Goal: Task Accomplishment & Management: Complete application form

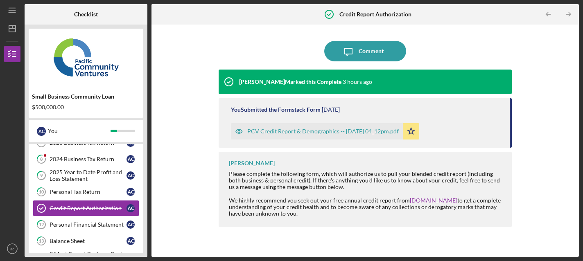
scroll to position [80, 0]
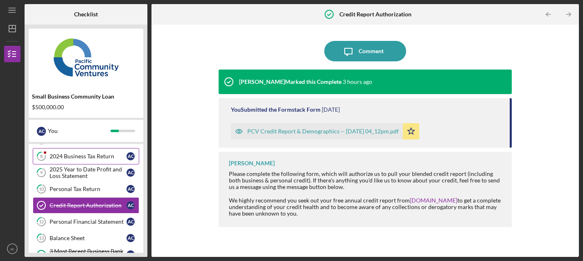
click at [98, 162] on link "8 2024 Business Tax Return a c" at bounding box center [86, 156] width 106 height 16
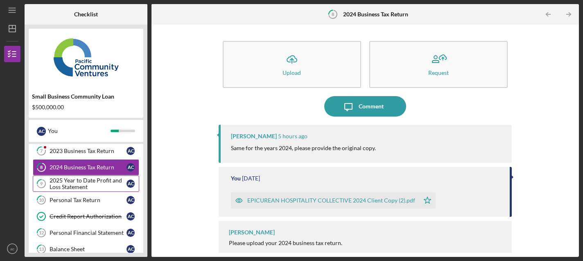
scroll to position [70, 0]
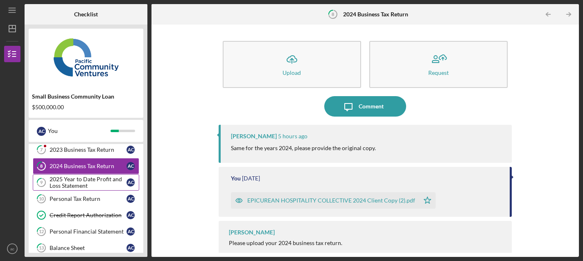
click at [90, 180] on div "2025 Year to Date Profit and Loss Statement" at bounding box center [88, 182] width 77 height 13
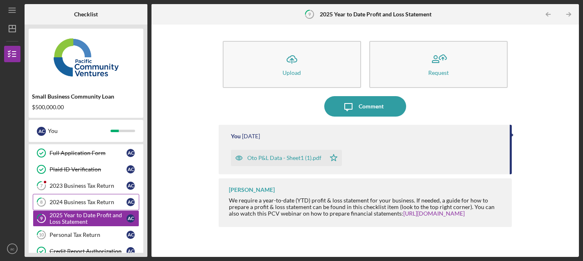
scroll to position [34, 0]
click at [88, 187] on div "2023 Business Tax Return" at bounding box center [88, 186] width 77 height 7
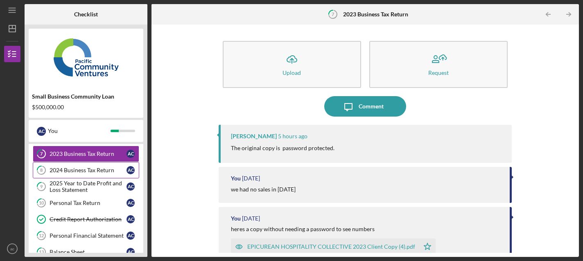
scroll to position [67, 0]
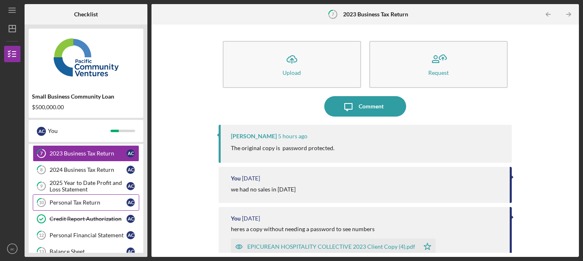
click at [85, 201] on div "Personal Tax Return" at bounding box center [88, 202] width 77 height 7
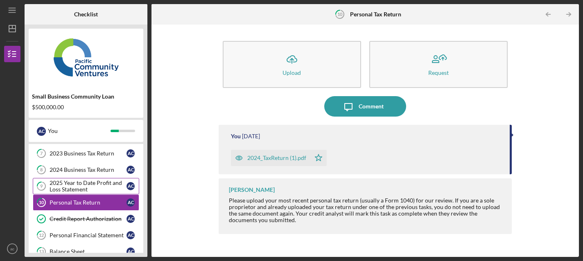
click at [86, 184] on div "2025 Year to Date Profit and Loss Statement" at bounding box center [88, 186] width 77 height 13
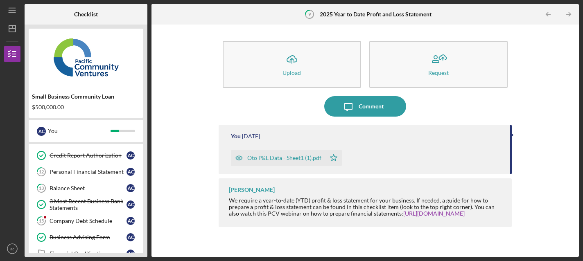
scroll to position [135, 0]
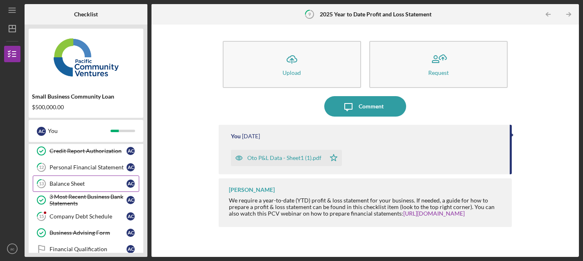
click at [86, 184] on div "Balance Sheet" at bounding box center [88, 183] width 77 height 7
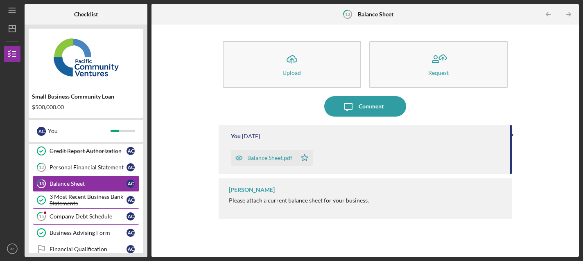
click at [84, 216] on div "Company Debt Schedule" at bounding box center [88, 216] width 77 height 7
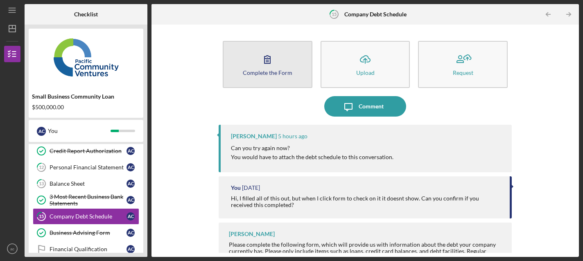
click at [268, 60] on icon "button" at bounding box center [267, 59] width 20 height 20
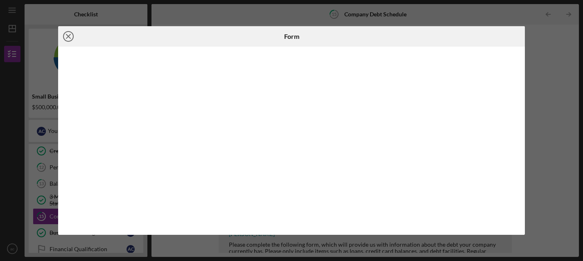
click at [72, 35] on icon "Icon/Close" at bounding box center [68, 36] width 20 height 20
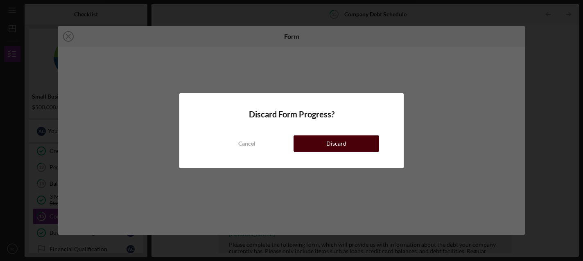
click at [325, 144] on button "Discard" at bounding box center [336, 143] width 86 height 16
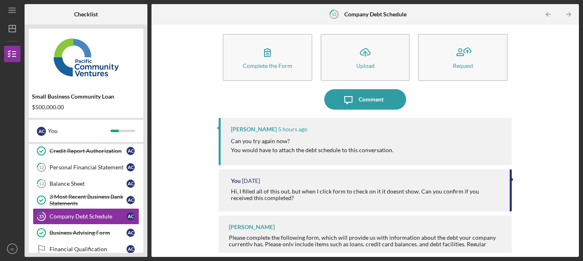
scroll to position [11, 0]
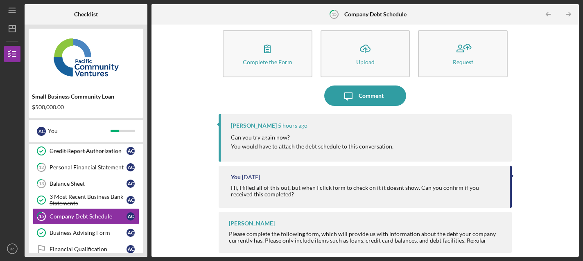
click at [313, 193] on div "Hi, I filled all of this out, but when I click form to check on it it doesnt sh…" at bounding box center [366, 191] width 271 height 13
click at [344, 100] on icon "Icon/Message" at bounding box center [348, 96] width 20 height 20
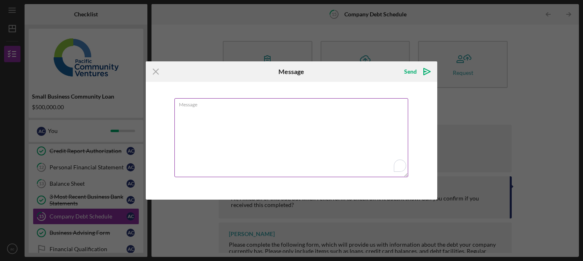
click at [304, 119] on textarea "Message" at bounding box center [291, 137] width 234 height 79
click at [347, 128] on textarea "Message" at bounding box center [291, 137] width 234 height 79
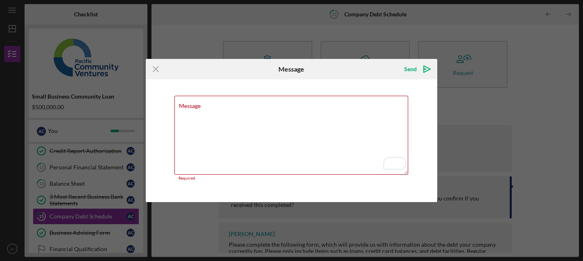
click at [495, 117] on div "Icon/Menu Close Message Send Icon/icon-invite-send Message Required Cancel Send…" at bounding box center [291, 130] width 583 height 261
click at [155, 70] on line at bounding box center [155, 69] width 5 height 5
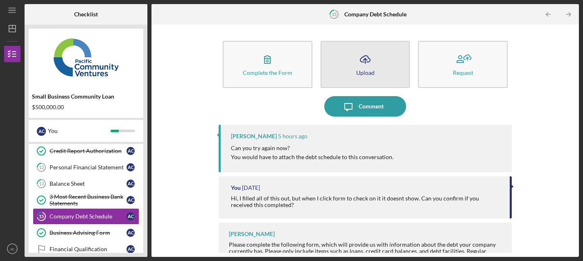
click at [363, 70] on div "Upload" at bounding box center [365, 73] width 18 height 6
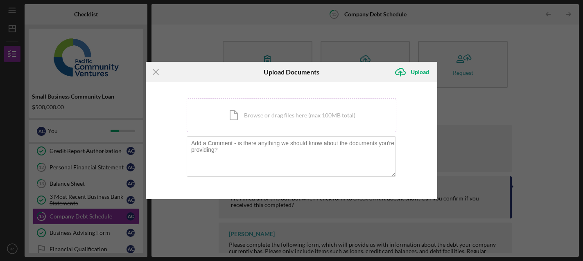
click at [291, 109] on div "Icon/Document Browse or drag files here (max 100MB total) Tap to choose files o…" at bounding box center [292, 116] width 210 height 34
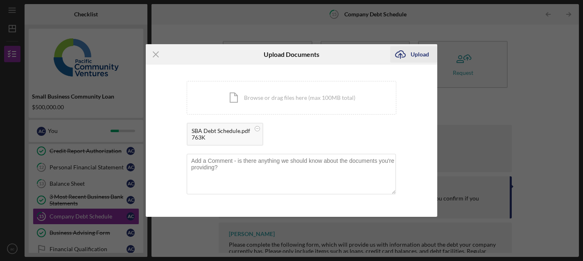
click at [421, 55] on div "Upload" at bounding box center [419, 54] width 18 height 16
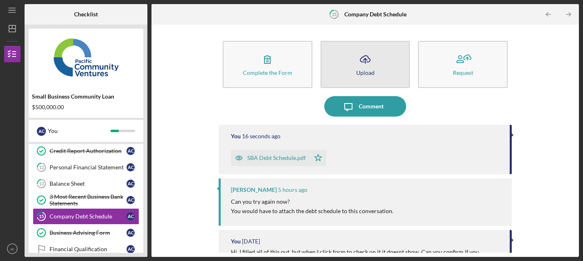
click at [371, 70] on div "Upload" at bounding box center [365, 73] width 18 height 6
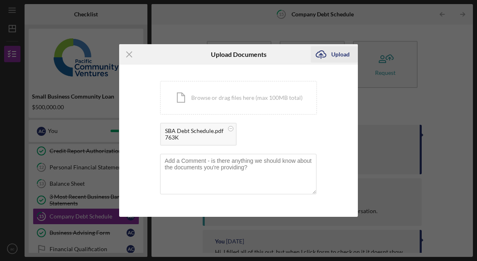
click at [336, 56] on div "Upload" at bounding box center [340, 54] width 18 height 16
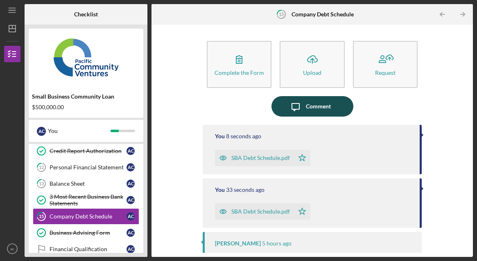
click at [303, 112] on icon "Icon/Message" at bounding box center [295, 106] width 20 height 20
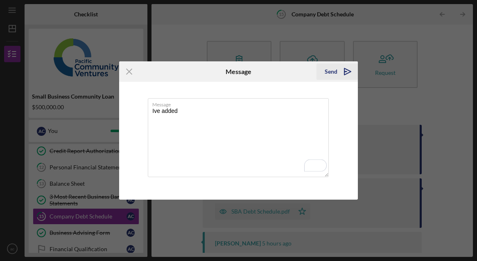
type textarea "Ive added"
click at [327, 72] on div "Send" at bounding box center [330, 71] width 13 height 16
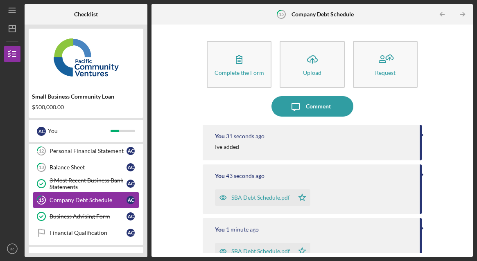
scroll to position [152, 0]
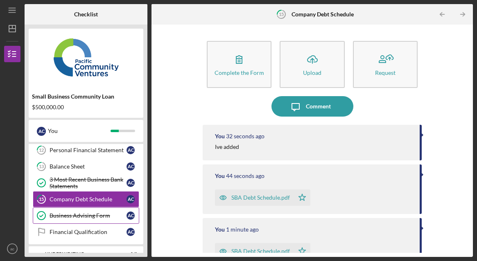
click at [82, 214] on div "Business Advising Form" at bounding box center [88, 215] width 77 height 7
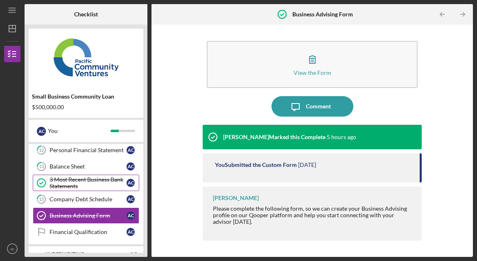
click at [84, 183] on div "3 Most Recent Business Bank Statements" at bounding box center [88, 182] width 77 height 13
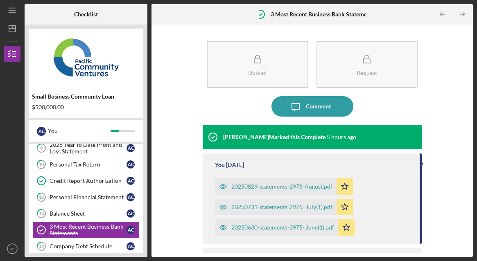
scroll to position [103, 0]
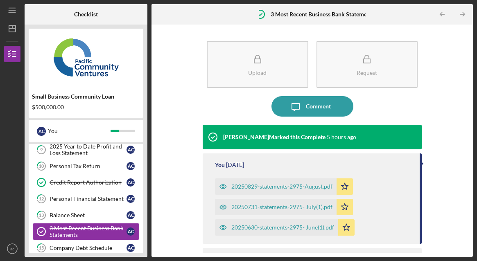
click at [84, 183] on div "Credit Report Authorization" at bounding box center [88, 182] width 77 height 7
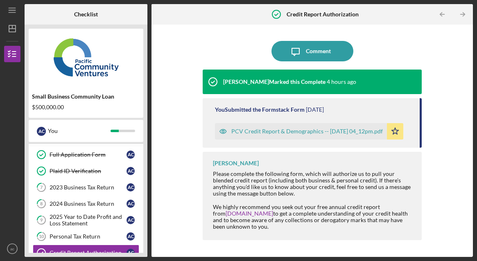
scroll to position [34, 0]
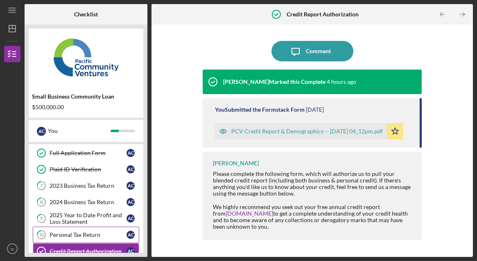
click at [82, 231] on link "10 Personal Tax Return a c" at bounding box center [86, 235] width 106 height 16
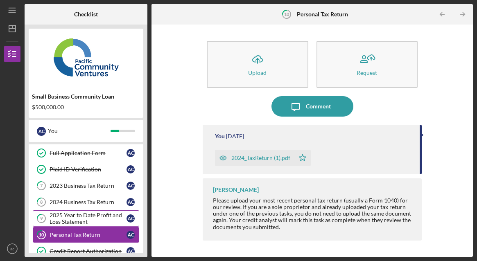
click at [83, 214] on div "2025 Year to Date Profit and Loss Statement" at bounding box center [88, 218] width 77 height 13
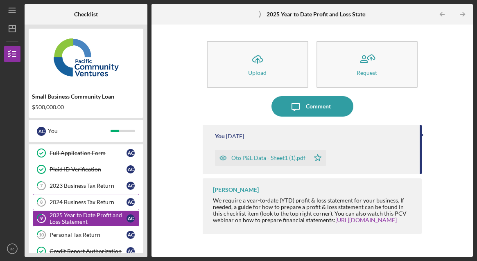
click at [86, 202] on div "2024 Business Tax Return" at bounding box center [88, 202] width 77 height 7
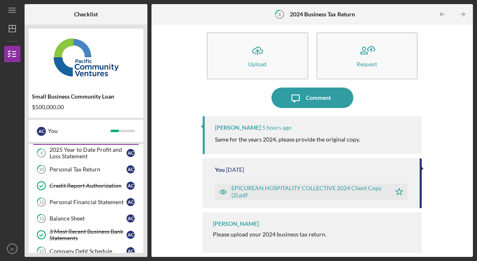
scroll to position [105, 0]
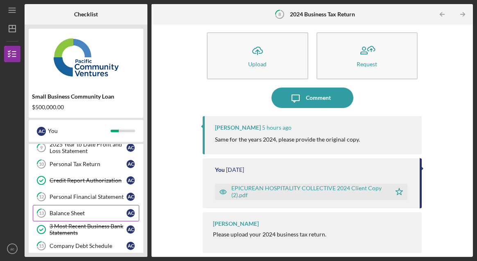
click at [89, 212] on div "Balance Sheet" at bounding box center [88, 213] width 77 height 7
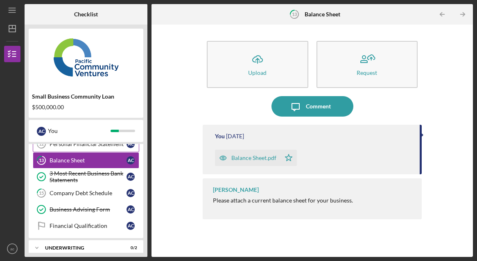
scroll to position [158, 0]
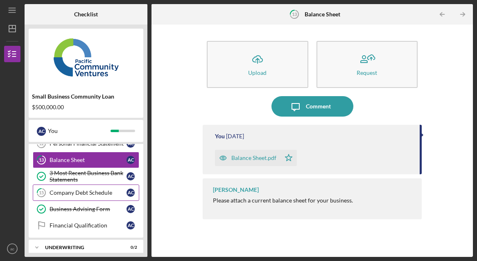
click at [95, 194] on div "Company Debt Schedule" at bounding box center [88, 192] width 77 height 7
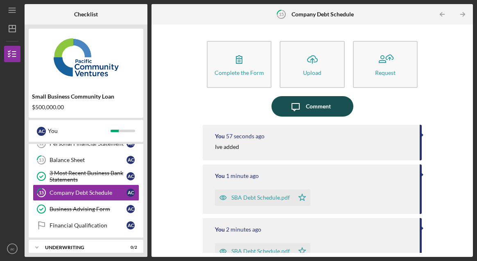
click at [317, 108] on div "Comment" at bounding box center [318, 106] width 25 height 20
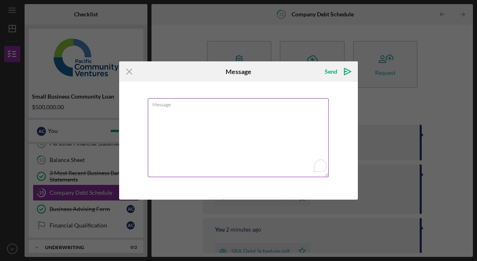
click at [275, 121] on textarea "Message" at bounding box center [238, 137] width 181 height 79
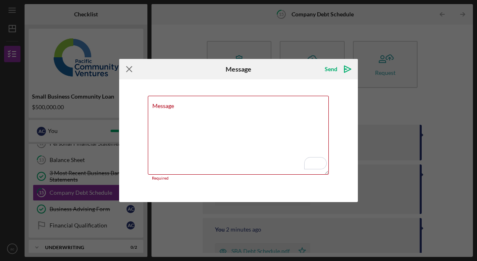
click at [128, 70] on icon "Icon/Menu Close" at bounding box center [129, 69] width 20 height 20
